Goal: Task Accomplishment & Management: Use online tool/utility

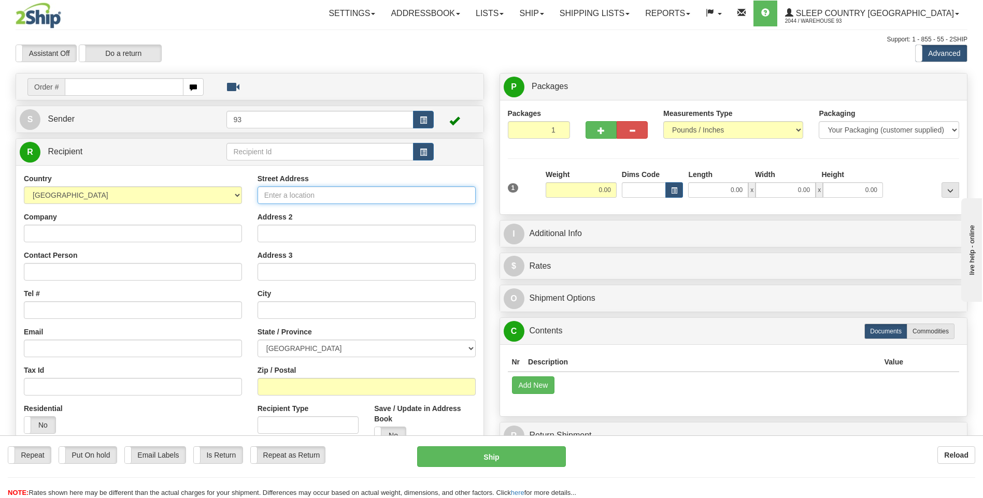
click at [294, 196] on input "Street Address" at bounding box center [367, 196] width 218 height 18
type input "500 COLLEGE ST"
type input "555-555-5555"
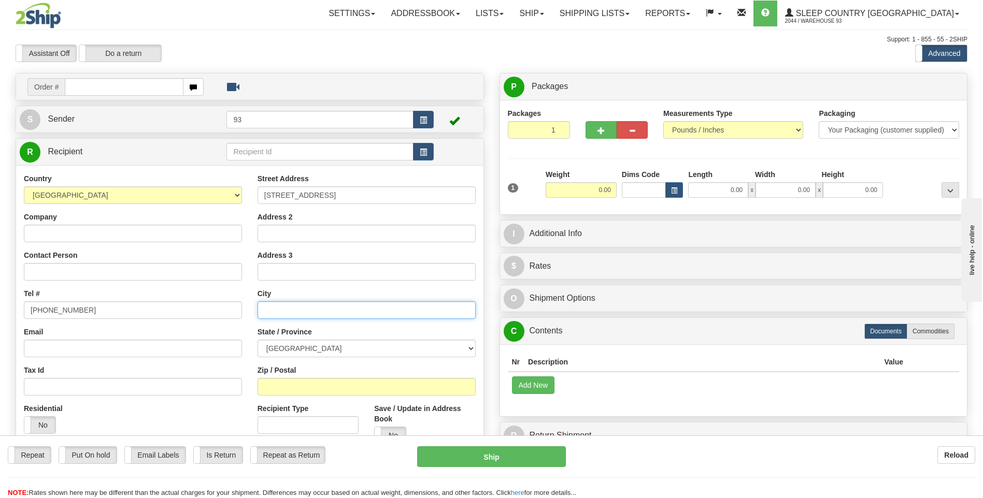
type input "BELLVILE"
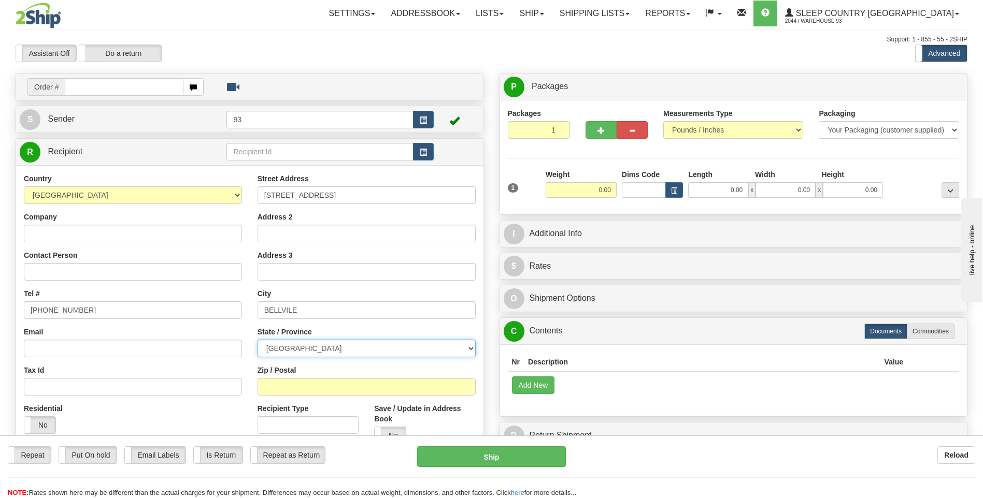
select select "ON"
type input "KN8 4Z6"
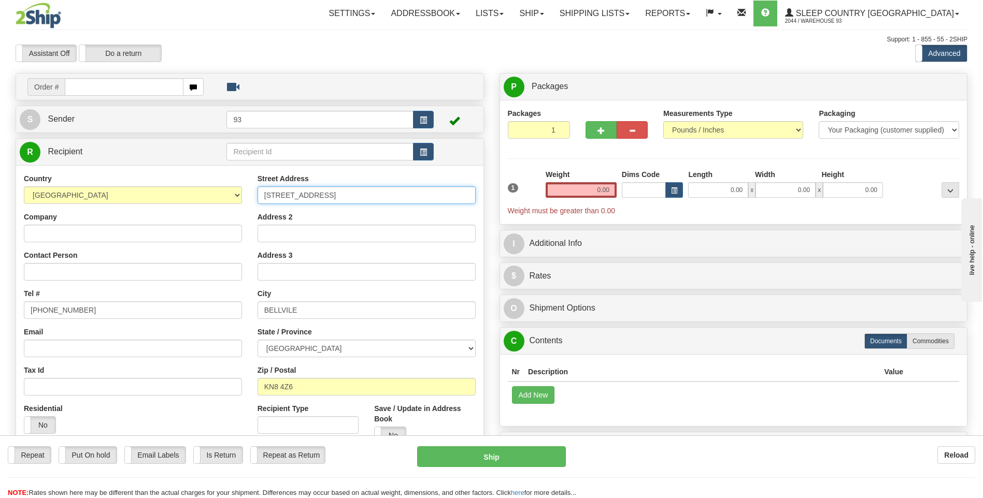
type input "500 COLLEGE ST EAST"
click at [309, 384] on input "KN8 4Z6" at bounding box center [367, 387] width 218 height 18
type input "KN8 0A3"
click at [602, 192] on input "0.00" at bounding box center [581, 190] width 71 height 16
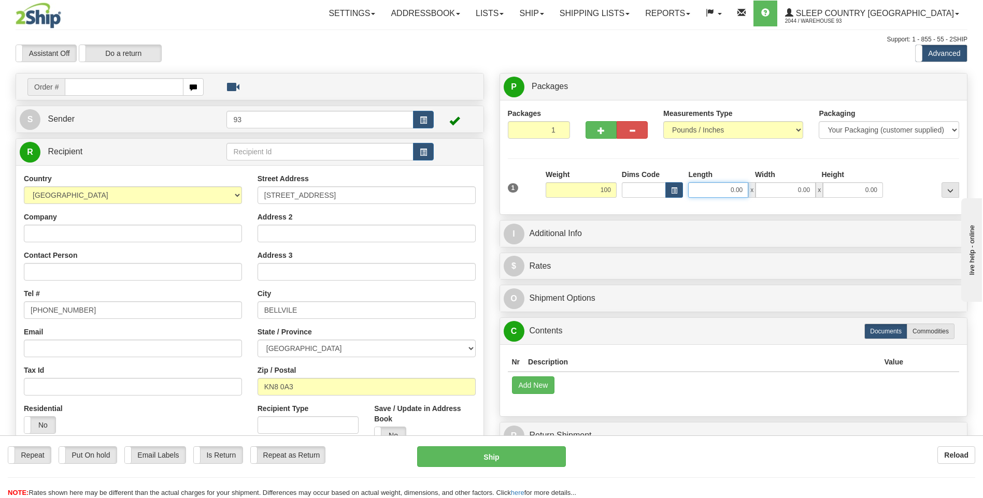
type input "100.00"
click at [717, 186] on input "0.00" at bounding box center [718, 190] width 60 height 16
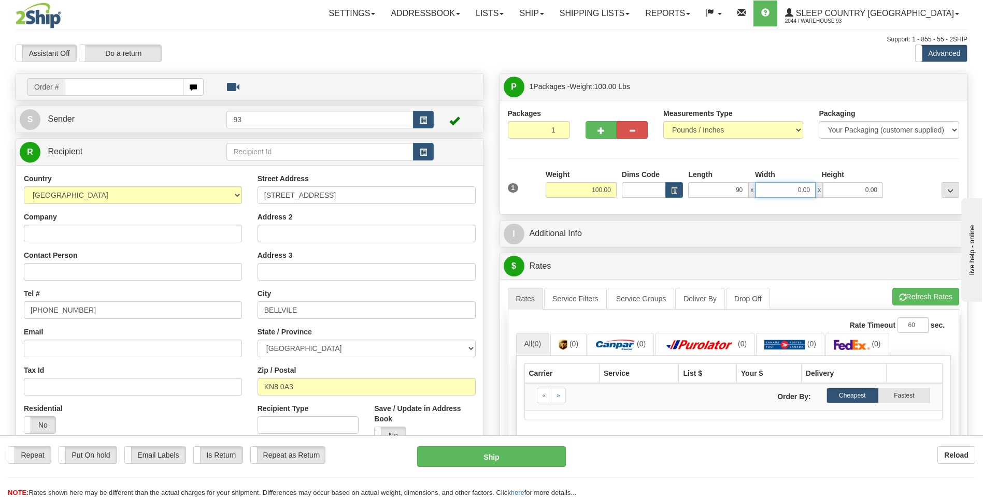
type input "90.00"
click at [798, 192] on input "0.00" at bounding box center [785, 190] width 60 height 16
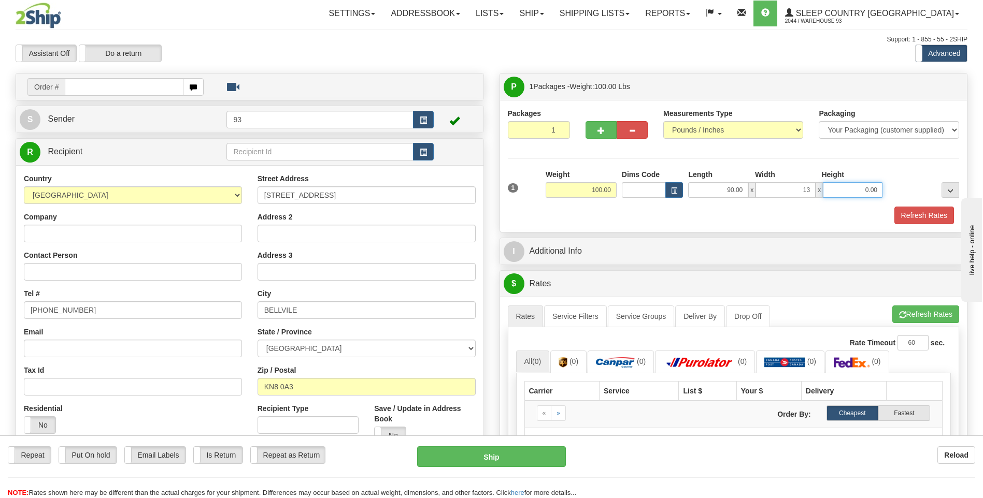
type input "13.00"
click at [858, 192] on input "0.00" at bounding box center [853, 190] width 60 height 16
type input "9.00"
click at [921, 212] on button "Refresh Rates" at bounding box center [924, 216] width 60 height 18
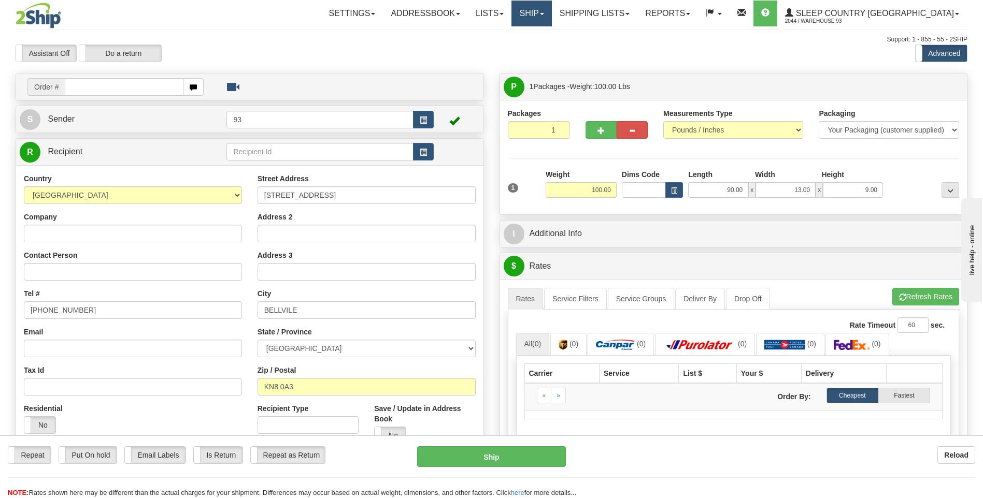
drag, startPoint x: 580, startPoint y: 11, endPoint x: 577, endPoint y: 16, distance: 5.3
click at [551, 11] on link "Ship" at bounding box center [531, 14] width 40 height 26
click at [551, 34] on link "Ship Screen" at bounding box center [505, 36] width 94 height 13
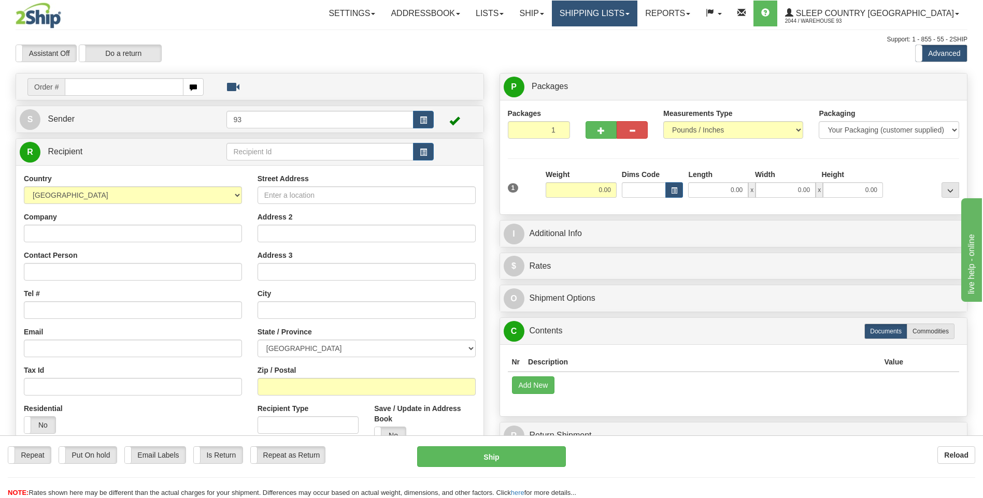
click at [623, 12] on link "Shipping lists" at bounding box center [594, 14] width 85 height 26
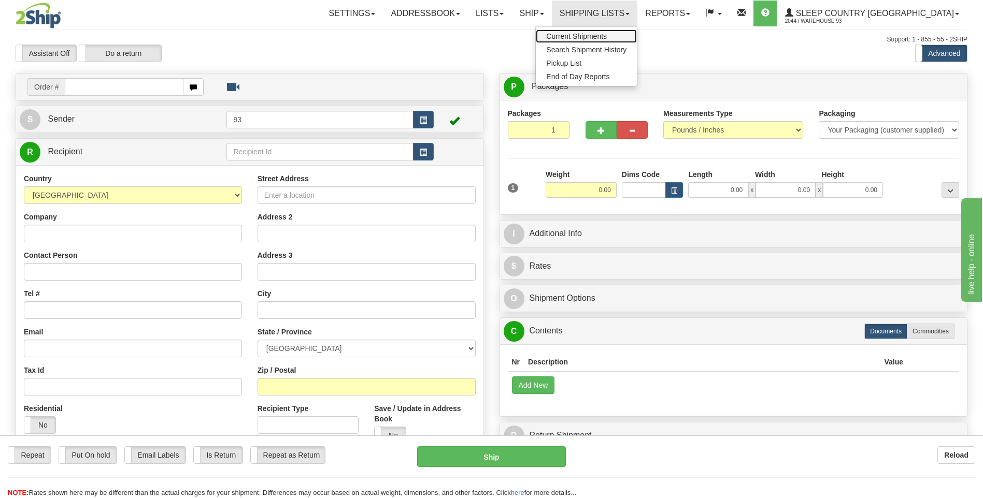
click at [607, 39] on span "Current Shipments" at bounding box center [576, 36] width 61 height 8
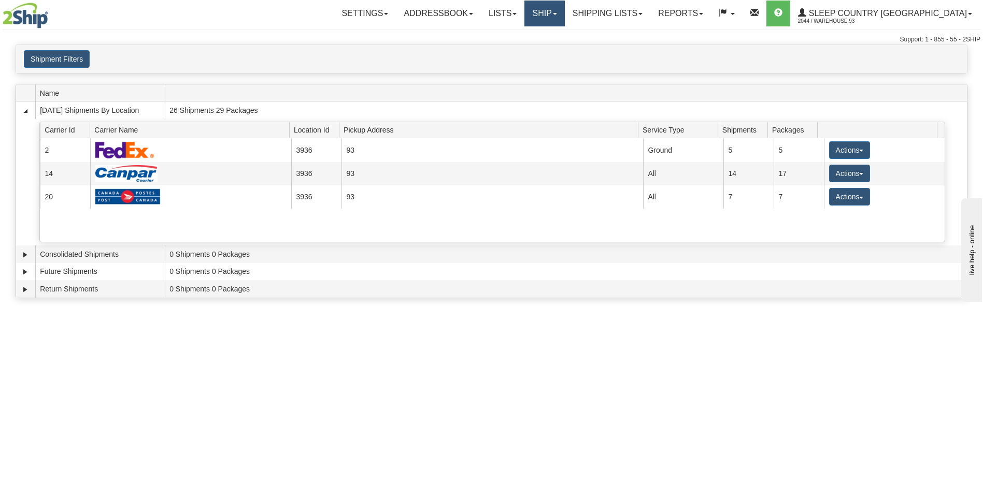
click at [564, 8] on link "Ship" at bounding box center [544, 14] width 40 height 26
click at [564, 35] on link "Ship Screen" at bounding box center [517, 36] width 94 height 13
